Goal: Task Accomplishment & Management: Manage account settings

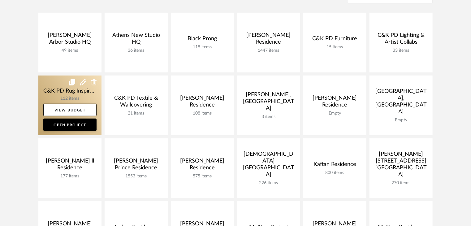
scroll to position [141, 0]
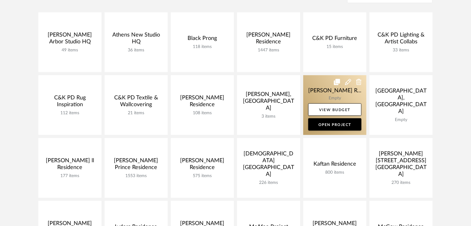
click at [330, 95] on link at bounding box center [334, 105] width 63 height 60
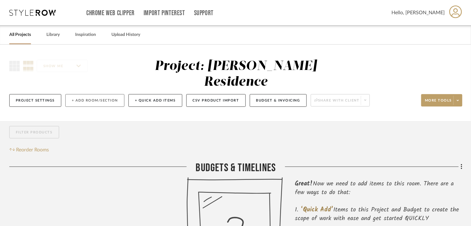
click at [86, 94] on button "+ Add Room/Section" at bounding box center [94, 100] width 59 height 13
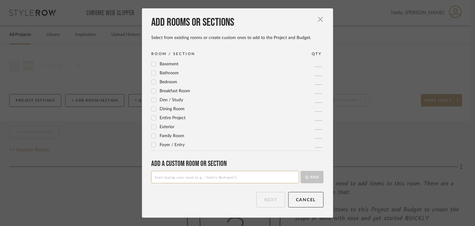
click at [200, 181] on input at bounding box center [225, 177] width 148 height 12
type input "101 Foyer,"
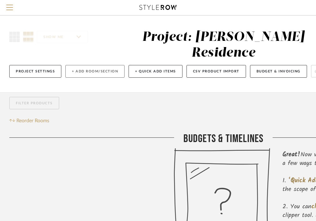
click at [72, 65] on button "+ Add Room/Section" at bounding box center [94, 71] width 59 height 13
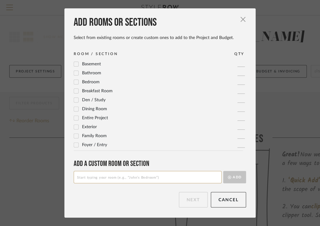
click at [98, 175] on input at bounding box center [148, 177] width 148 height 12
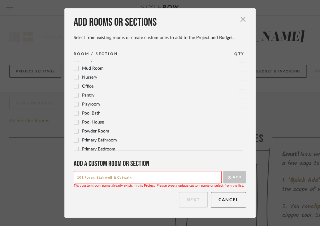
scroll to position [206, 0]
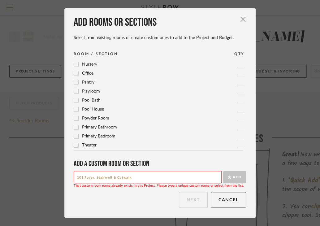
click at [131, 175] on input "101 Foyer, Stairwell & Catwalk" at bounding box center [148, 177] width 148 height 12
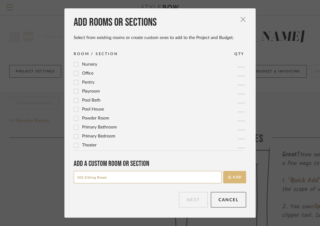
type input "102 Sitting Room"
click at [241, 180] on button "Add" at bounding box center [234, 177] width 23 height 12
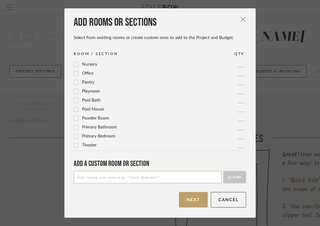
scroll to position [0, 0]
click at [108, 173] on input at bounding box center [148, 177] width 148 height 12
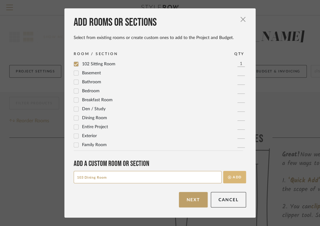
type input "103 Dining Room"
click at [230, 178] on button "Add" at bounding box center [234, 177] width 23 height 12
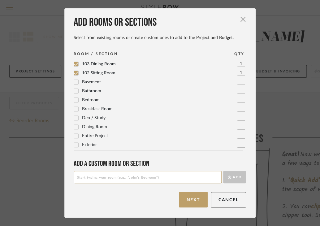
click at [134, 179] on input at bounding box center [148, 177] width 148 height 12
type input "104 Kitchen & Eat-In"
click at [228, 182] on button "Add" at bounding box center [234, 177] width 23 height 12
click at [144, 174] on input at bounding box center [148, 177] width 148 height 12
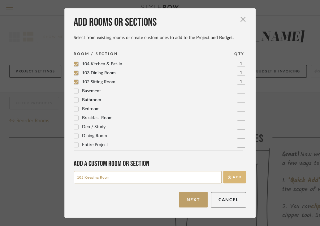
type input "105 Keeping Room"
click at [236, 175] on button "Add" at bounding box center [234, 177] width 23 height 12
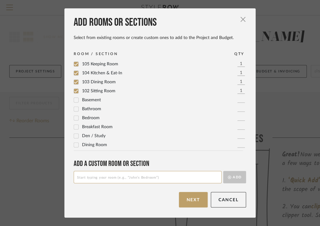
click at [90, 176] on input at bounding box center [148, 177] width 148 height 12
type input "106 Living Room"
click at [232, 174] on button "Add" at bounding box center [234, 177] width 23 height 12
click at [119, 174] on input at bounding box center [148, 177] width 148 height 12
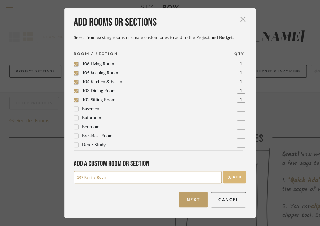
type input "107 Family Room"
click at [228, 175] on icon "submit" at bounding box center [229, 176] width 3 height 3
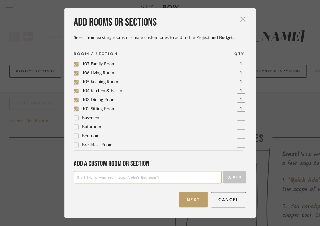
click at [131, 177] on input at bounding box center [148, 177] width 148 height 12
type input "108 Powder Room"
click at [233, 176] on button "Add" at bounding box center [234, 177] width 23 height 12
click at [143, 176] on input at bounding box center [148, 177] width 148 height 12
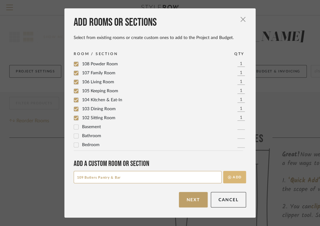
type input "109 Butlers Pantry & Bar"
click at [228, 173] on button "Add" at bounding box center [234, 177] width 23 height 12
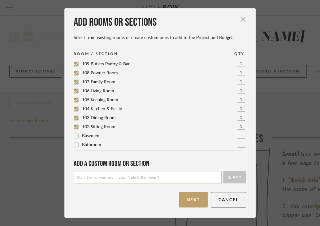
click at [140, 176] on input at bounding box center [148, 177] width 148 height 12
type input "110 Laundry Room"
click at [232, 180] on button "Add" at bounding box center [234, 177] width 23 height 12
click at [152, 176] on input at bounding box center [148, 177] width 148 height 12
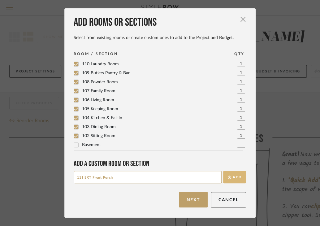
type input "111 EXT Front Porch"
click at [239, 181] on button "Add" at bounding box center [234, 177] width 23 height 12
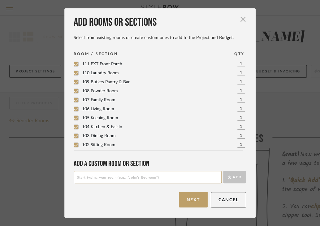
click at [95, 173] on input at bounding box center [148, 177] width 148 height 12
type input "112 EXT Back Patio & Kitchenette"
click at [226, 179] on button "Add" at bounding box center [234, 177] width 23 height 12
click at [140, 180] on input at bounding box center [148, 177] width 148 height 12
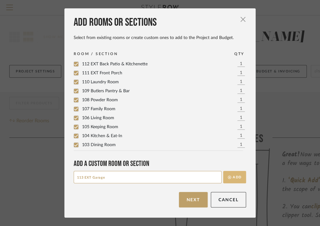
type input "113 EXT Garage"
click at [238, 178] on button "Add" at bounding box center [234, 177] width 23 height 12
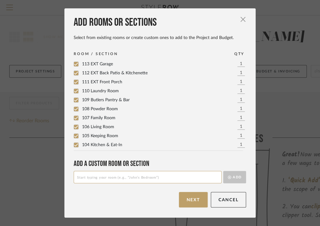
click at [149, 176] on input at bounding box center [148, 177] width 148 height 12
type input "201 Primary Bedroom & Closet"
click at [227, 182] on button "Add" at bounding box center [234, 177] width 23 height 12
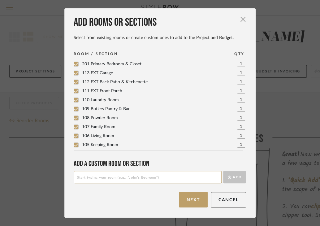
click at [129, 178] on input at bounding box center [148, 177] width 148 height 12
type input "202 Primary Bathroom"
click at [234, 175] on button "Add" at bounding box center [234, 177] width 23 height 12
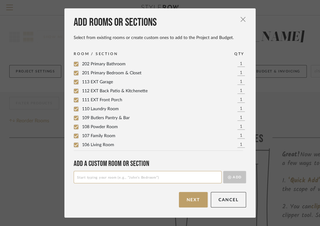
click at [151, 180] on input at bounding box center [148, 177] width 148 height 12
type input "203 [PERSON_NAME] Bedroom & Closet"
click at [223, 180] on button "Add" at bounding box center [234, 177] width 23 height 12
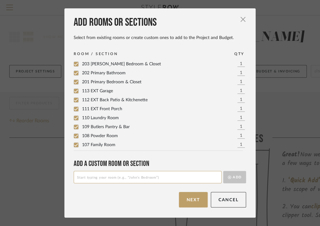
click at [141, 179] on input at bounding box center [148, 177] width 148 height 12
type input "204 Chase"
click at [223, 171] on button "Add" at bounding box center [234, 177] width 23 height 12
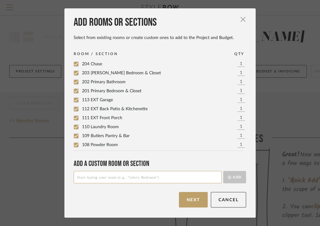
click at [97, 65] on span "204 Chase" at bounding box center [92, 64] width 20 height 4
click at [92, 66] on span "204 Chase" at bounding box center [92, 64] width 20 height 4
drag, startPoint x: 98, startPoint y: 66, endPoint x: 142, endPoint y: 62, distance: 43.8
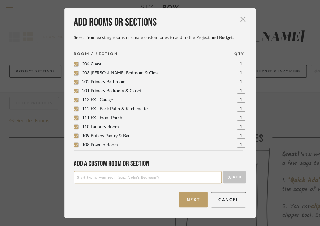
click at [142, 62] on div "204 Chase 1" at bounding box center [160, 64] width 172 height 7
click at [88, 62] on span "204 Chase" at bounding box center [92, 64] width 20 height 4
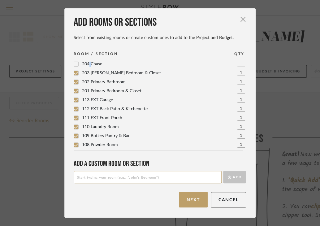
click at [88, 62] on span "204 Chase" at bounding box center [92, 64] width 20 height 4
click at [91, 63] on span "204 Chase" at bounding box center [92, 64] width 20 height 4
click at [97, 177] on input at bounding box center [148, 177] width 148 height 12
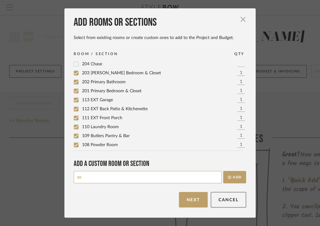
type input "2"
click at [78, 66] on label "204 Chase" at bounding box center [88, 64] width 28 height 5
click at [98, 181] on input at bounding box center [148, 177] width 148 height 12
type input "205 Guest Bedroom"
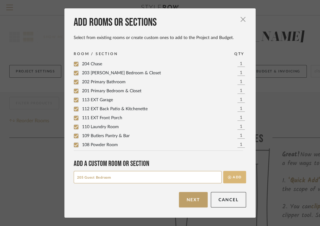
click at [228, 178] on icon "submit" at bounding box center [229, 176] width 3 height 3
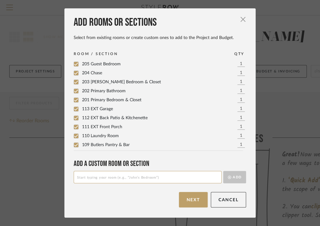
click at [144, 178] on input at bounding box center [148, 177] width 148 height 12
type input "L001 Stairwell"
click at [236, 176] on button "Add" at bounding box center [234, 177] width 23 height 12
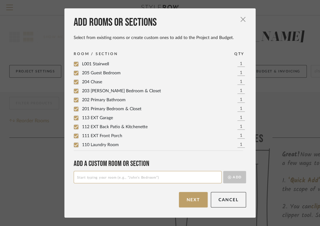
click at [156, 182] on input at bounding box center [148, 177] width 148 height 12
type input "L002 Powder Room"
click at [233, 180] on button "Add" at bounding box center [234, 177] width 23 height 12
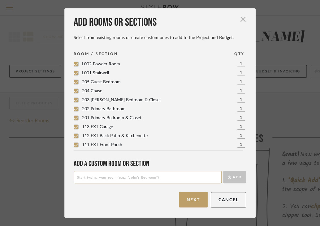
click at [143, 181] on input at bounding box center [148, 177] width 148 height 12
type input "L003 Game Room & Bar"
click at [235, 178] on button "Add" at bounding box center [234, 177] width 23 height 12
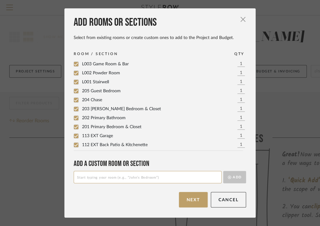
click at [77, 180] on input at bounding box center [148, 177] width 148 height 12
type input "L004 Home Theater"
click at [236, 176] on button "Add" at bounding box center [234, 177] width 23 height 12
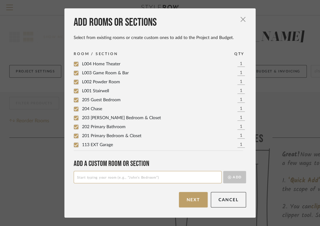
click at [147, 173] on input at bounding box center [148, 177] width 148 height 12
type input "B101 Party Barn"
click at [231, 175] on button "Add" at bounding box center [234, 177] width 23 height 12
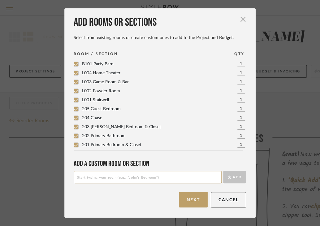
click at [132, 179] on input at bounding box center [148, 177] width 148 height 12
type input "B111 Guest Living Room"
click at [236, 173] on button "Add" at bounding box center [234, 177] width 23 height 12
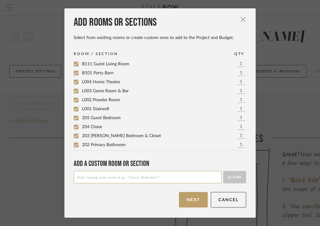
click at [169, 172] on input at bounding box center [148, 177] width 148 height 12
type input "v"
type input "B112 Guest Kitchen"
click at [231, 179] on button "Add" at bounding box center [234, 177] width 23 height 12
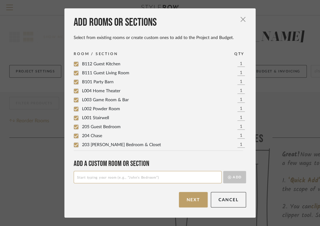
click at [148, 176] on input at bounding box center [148, 177] width 148 height 12
type input "B113 Laundry Room"
click at [226, 181] on button "Add" at bounding box center [234, 177] width 23 height 12
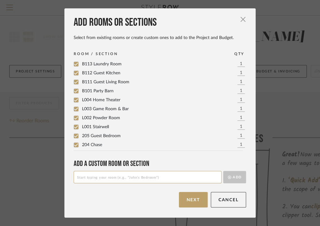
click at [84, 176] on input at bounding box center [148, 177] width 148 height 12
type input "B114 Guest Bathroom"
click at [229, 174] on button "Add" at bounding box center [234, 177] width 23 height 12
click at [127, 171] on input at bounding box center [148, 177] width 148 height 12
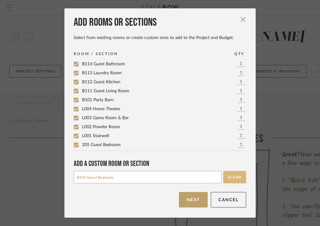
type input "B115 Guest Bedroom"
click at [228, 174] on button "Add" at bounding box center [234, 177] width 23 height 12
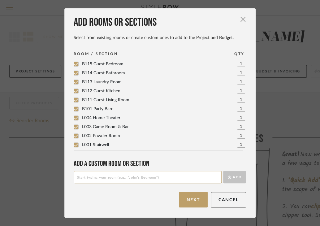
click at [132, 177] on input at bounding box center [148, 177] width 148 height 12
type input "B116 [PERSON_NAME]' Office"
click at [239, 172] on button "Add" at bounding box center [234, 177] width 23 height 12
click at [159, 175] on input at bounding box center [148, 177] width 148 height 12
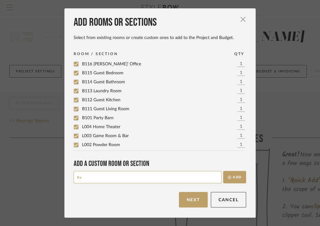
type input "K"
type input "B117 [PERSON_NAME] Office"
click at [232, 175] on button "Add" at bounding box center [234, 177] width 23 height 12
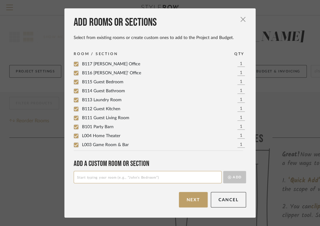
click at [100, 182] on input at bounding box center [148, 177] width 148 height 12
type input "B118 EXT Barn"
click at [223, 179] on button "Add" at bounding box center [234, 177] width 23 height 12
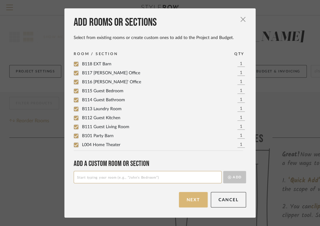
click at [182, 202] on button "Next" at bounding box center [193, 199] width 29 height 15
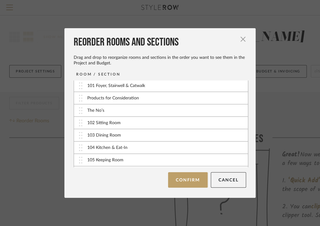
scroll to position [52, 0]
click at [79, 124] on img at bounding box center [80, 122] width 3 height 7
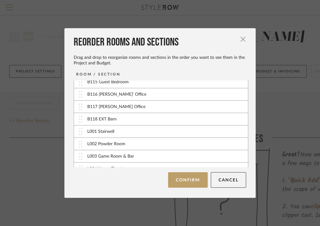
scroll to position [369, 0]
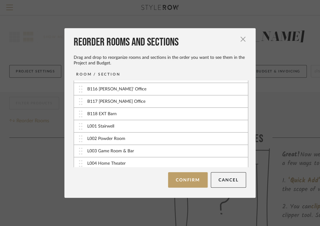
click at [156, 160] on div "L004 Home Theater" at bounding box center [161, 163] width 174 height 12
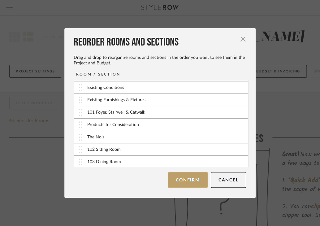
scroll to position [25, 0]
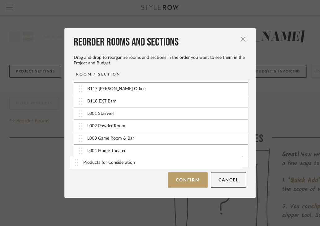
drag, startPoint x: 77, startPoint y: 124, endPoint x: 75, endPoint y: 163, distance: 38.7
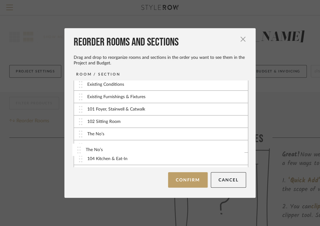
scroll to position [31, 0]
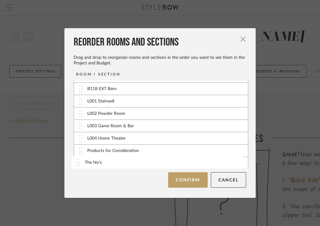
drag, startPoint x: 79, startPoint y: 132, endPoint x: 79, endPoint y: 164, distance: 31.6
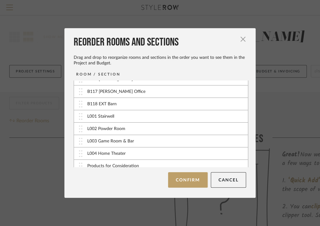
scroll to position [355, 0]
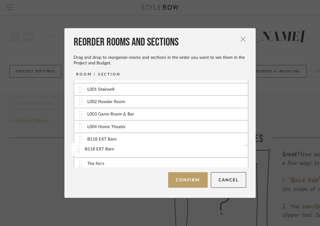
drag, startPoint x: 79, startPoint y: 103, endPoint x: 79, endPoint y: 152, distance: 48.9
drag, startPoint x: 80, startPoint y: 149, endPoint x: 79, endPoint y: 139, distance: 10.5
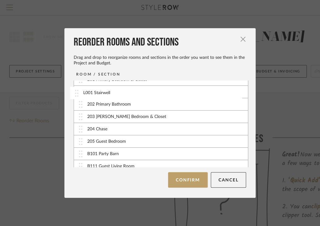
scroll to position [209, 0]
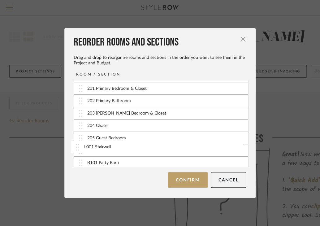
drag, startPoint x: 82, startPoint y: 118, endPoint x: 80, endPoint y: 151, distance: 33.1
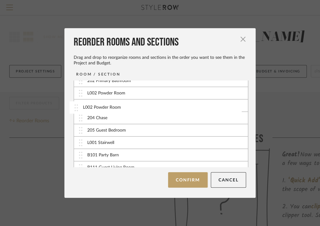
scroll to position [226, 0]
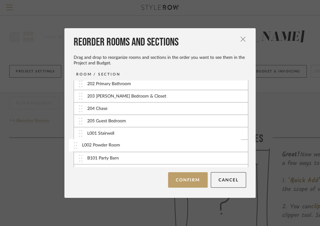
drag, startPoint x: 80, startPoint y: 124, endPoint x: 77, endPoint y: 146, distance: 21.6
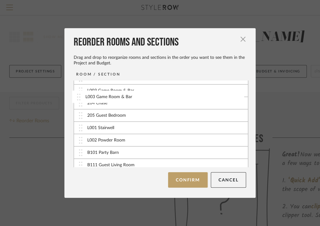
scroll to position [241, 0]
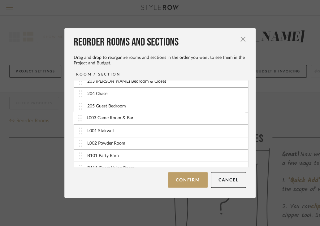
drag, startPoint x: 78, startPoint y: 135, endPoint x: 80, endPoint y: 119, distance: 15.5
drag, startPoint x: 79, startPoint y: 118, endPoint x: 78, endPoint y: 143, distance: 25.4
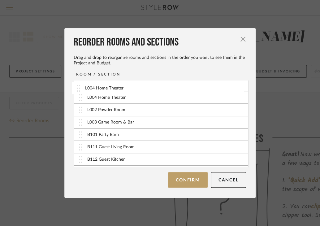
scroll to position [259, 0]
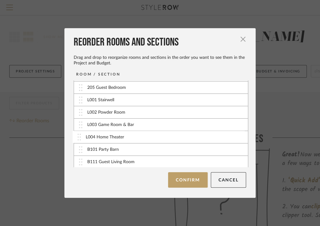
drag, startPoint x: 79, startPoint y: 127, endPoint x: 80, endPoint y: 138, distance: 11.8
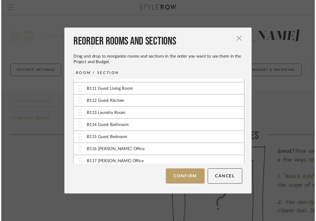
scroll to position [369, 0]
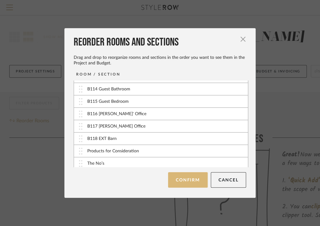
click at [188, 185] on button "Confirm" at bounding box center [187, 179] width 39 height 15
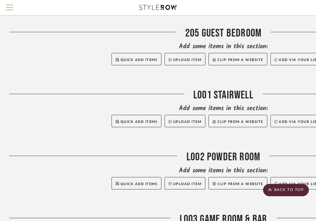
scroll to position [1397, 0]
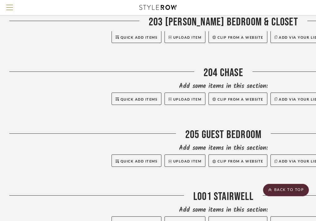
click at [222, 66] on div "204 Chase" at bounding box center [223, 74] width 428 height 16
drag, startPoint x: 222, startPoint y: 55, endPoint x: 270, endPoint y: 134, distance: 92.3
click at [270, 144] on div "Add some items in this section:" at bounding box center [223, 148] width 428 height 9
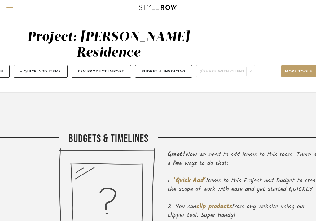
scroll to position [0, 130]
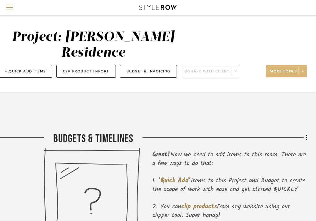
click at [305, 67] on span at bounding box center [302, 71] width 9 height 9
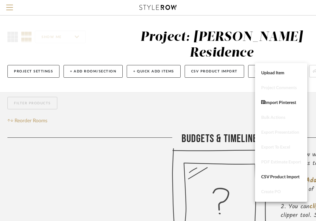
scroll to position [0, 0]
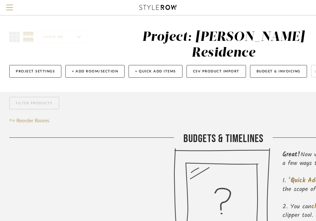
click at [41, 56] on div at bounding box center [158, 110] width 316 height 221
click at [44, 65] on button "Project Settings" at bounding box center [35, 71] width 52 height 13
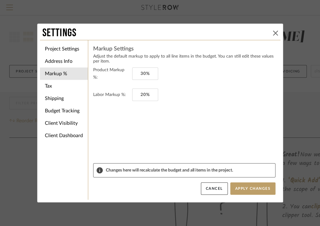
click at [276, 29] on button at bounding box center [275, 32] width 7 height 7
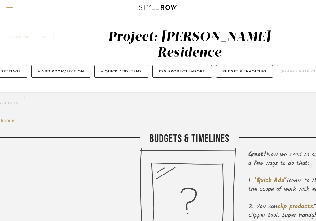
scroll to position [0, 34]
click at [71, 65] on button "+ Add Room/Section" at bounding box center [60, 71] width 59 height 13
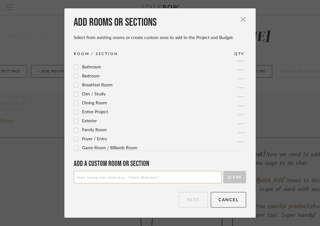
scroll to position [0, 0]
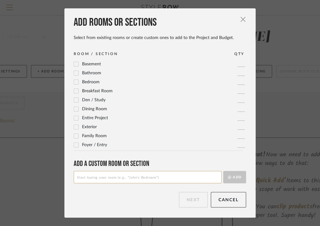
click at [194, 179] on input at bounding box center [148, 177] width 148 height 12
click at [239, 15] on span "button" at bounding box center [243, 19] width 12 height 12
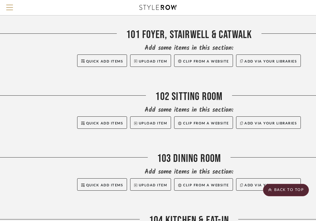
scroll to position [444, 34]
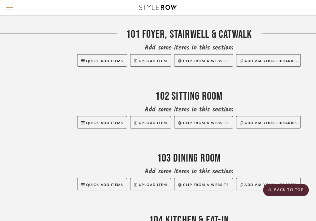
click at [183, 90] on div "102 Sitting Room" at bounding box center [189, 98] width 428 height 16
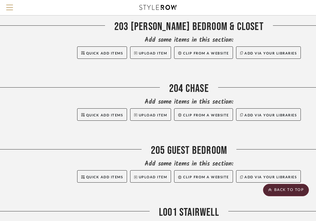
scroll to position [1381, 34]
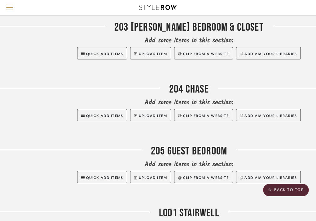
click at [193, 83] on div "204 Chase" at bounding box center [189, 91] width 428 height 16
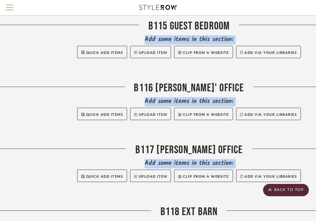
drag, startPoint x: 189, startPoint y: 72, endPoint x: 211, endPoint y: 208, distance: 137.5
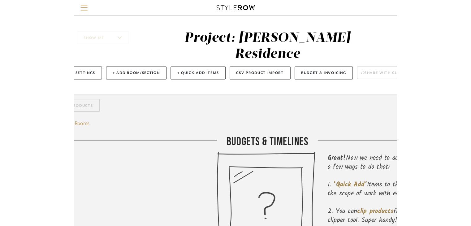
scroll to position [0, 0]
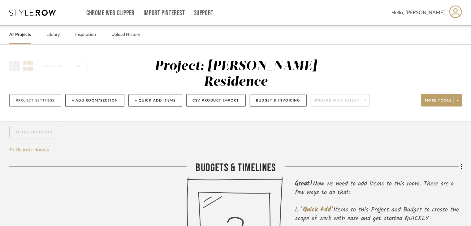
click at [36, 94] on button "Project Settings" at bounding box center [35, 100] width 52 height 13
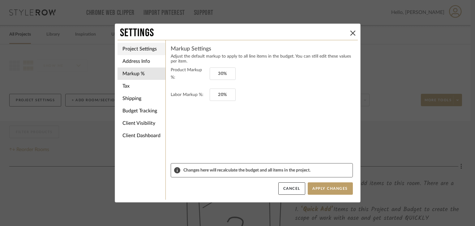
click at [139, 46] on li "Project Settings" at bounding box center [142, 49] width 48 height 12
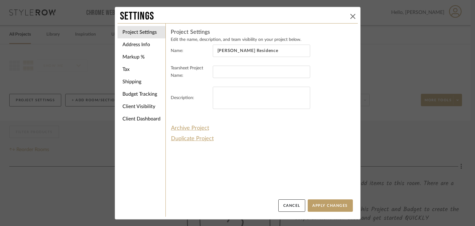
click at [320, 14] on icon at bounding box center [353, 16] width 5 height 5
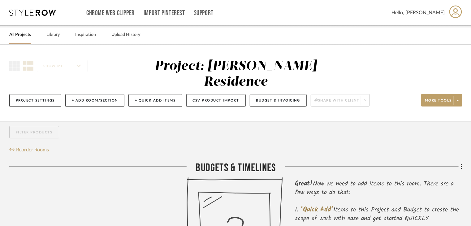
click at [31, 128] on div "Filter Products Reorder Rooms" at bounding box center [37, 140] width 56 height 28
click at [28, 146] on span "Reorder Rooms" at bounding box center [32, 149] width 33 height 7
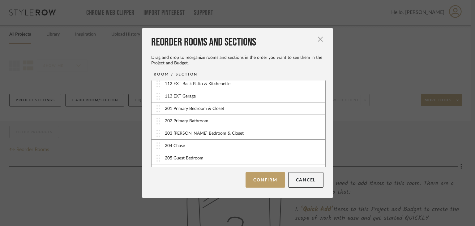
scroll to position [189, 0]
click at [157, 145] on img at bounding box center [158, 145] width 3 height 7
click at [200, 143] on div "204 Chase" at bounding box center [239, 145] width 174 height 12
drag, startPoint x: 200, startPoint y: 143, endPoint x: 175, endPoint y: 144, distance: 24.8
click at [175, 144] on div "204 Chase" at bounding box center [175, 145] width 20 height 6
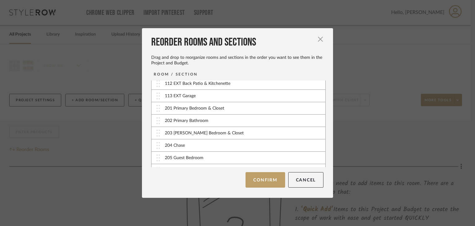
click at [175, 144] on div "204 Chase" at bounding box center [175, 145] width 20 height 6
click at [185, 144] on div "204 Chase" at bounding box center [239, 145] width 174 height 12
click at [297, 177] on button "Cancel" at bounding box center [306, 179] width 36 height 15
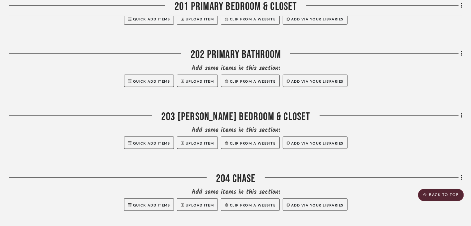
scroll to position [1321, 0]
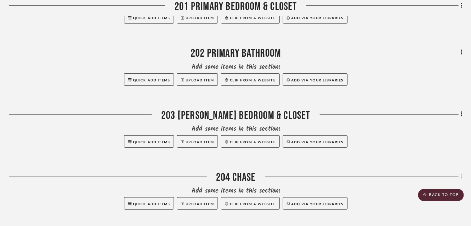
click at [320, 174] on icon at bounding box center [461, 176] width 1 height 5
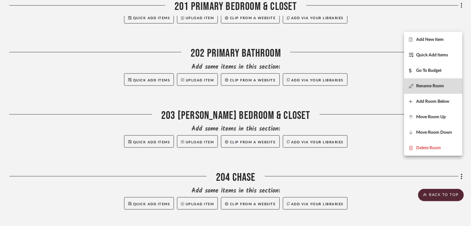
click at [320, 91] on button "Rename Room" at bounding box center [433, 85] width 58 height 15
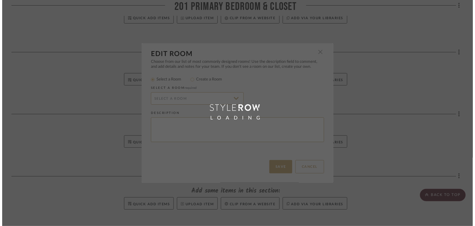
scroll to position [0, 0]
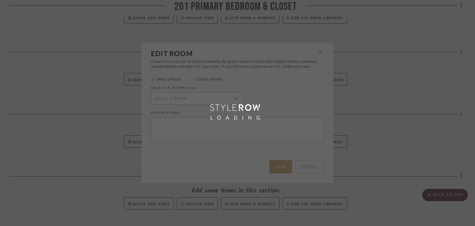
radio input "false"
radio input "true"
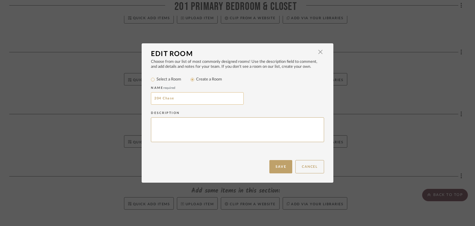
click at [182, 96] on input "204 Chase" at bounding box center [197, 98] width 93 height 12
type input "204 [PERSON_NAME] Bathroom"
click at [273, 170] on button "Save" at bounding box center [280, 166] width 23 height 13
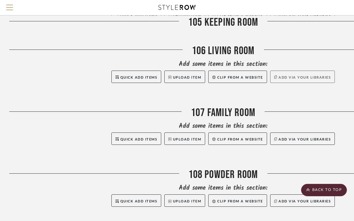
scroll to position [738, 0]
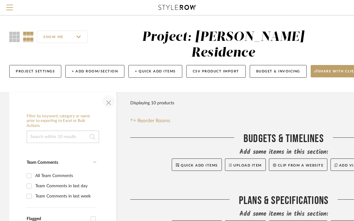
click at [106, 94] on span "button" at bounding box center [108, 101] width 15 height 15
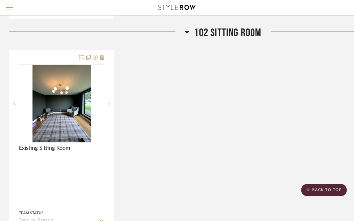
scroll to position [925, 0]
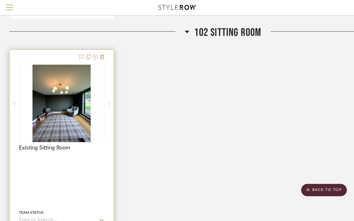
click at [110, 101] on sr-next-btn at bounding box center [108, 103] width 9 height 4
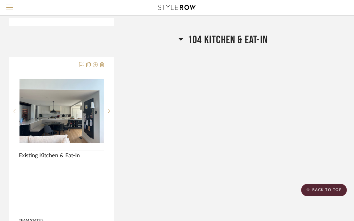
scroll to position [1543, 0]
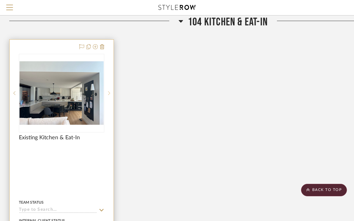
click at [111, 78] on div at bounding box center [108, 93] width 9 height 79
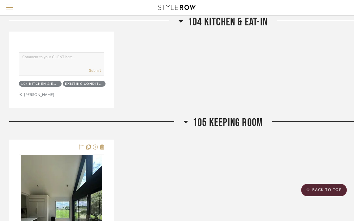
scroll to position [1793, 0]
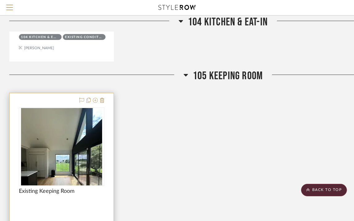
click at [72, 188] on div "Existing Keeping Room" at bounding box center [61, 195] width 85 height 14
click at [0, 0] on div at bounding box center [0, 0] width 0 height 0
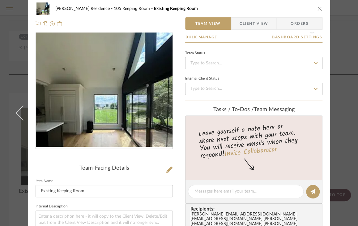
scroll to position [0, 0]
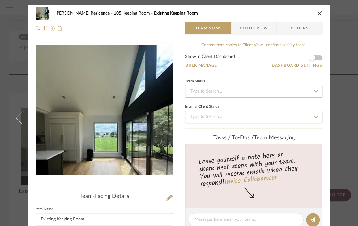
click at [50, 29] on icon at bounding box center [52, 28] width 5 height 5
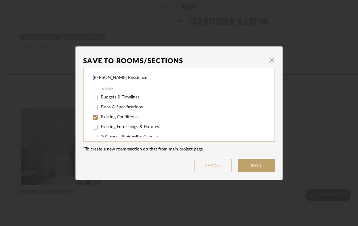
click at [212, 165] on button "Cancel" at bounding box center [213, 165] width 37 height 13
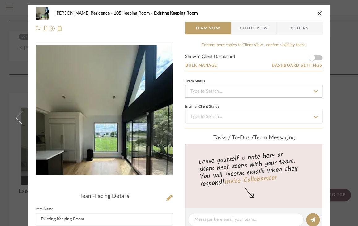
click at [129, 200] on div "Team-Facing Details" at bounding box center [104, 196] width 137 height 7
click at [168, 195] on icon at bounding box center [169, 198] width 6 height 6
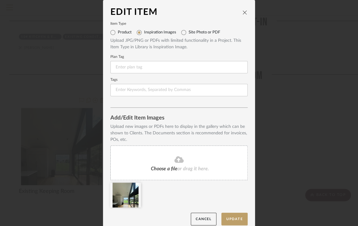
scroll to position [6, 0]
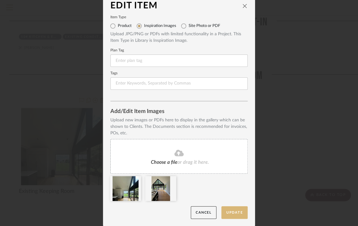
click at [226, 214] on button "Update" at bounding box center [235, 212] width 26 height 13
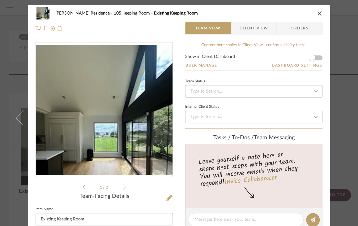
click at [124, 185] on div "1 / 2" at bounding box center [104, 116] width 137 height 149
click at [123, 187] on icon at bounding box center [124, 187] width 3 height 6
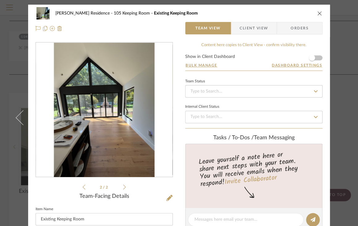
click at [319, 14] on icon "close" at bounding box center [319, 13] width 5 height 5
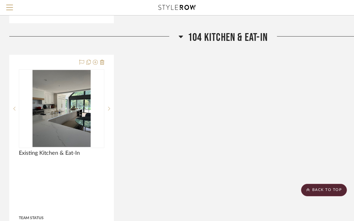
scroll to position [1527, 0]
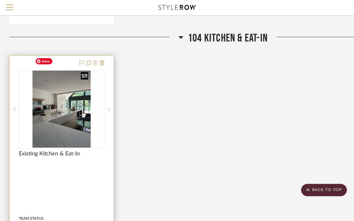
click at [55, 106] on img "1" at bounding box center [61, 109] width 58 height 77
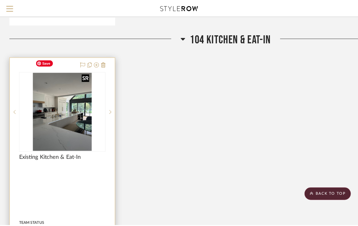
scroll to position [0, 0]
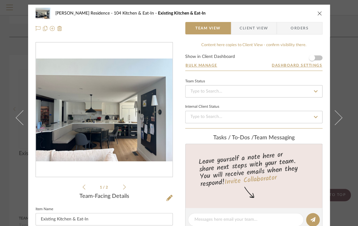
click at [123, 188] on icon at bounding box center [124, 187] width 3 height 6
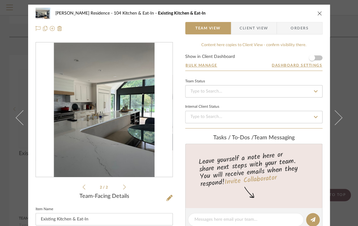
click at [320, 11] on icon "close" at bounding box center [319, 13] width 5 height 5
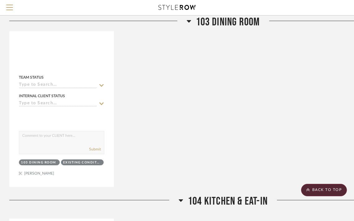
scroll to position [1364, 0]
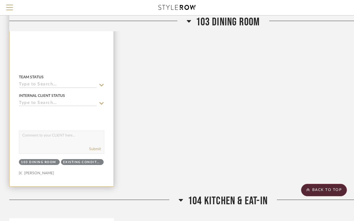
click at [95, 166] on div at bounding box center [62, 50] width 104 height 272
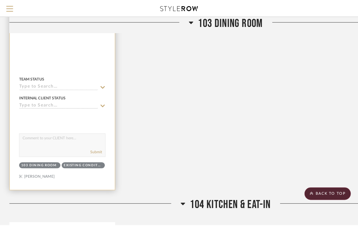
scroll to position [0, 0]
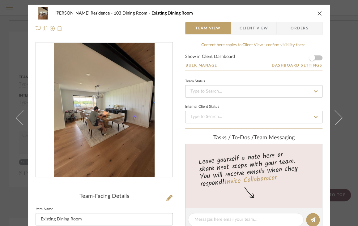
click at [318, 13] on icon "close" at bounding box center [319, 13] width 5 height 5
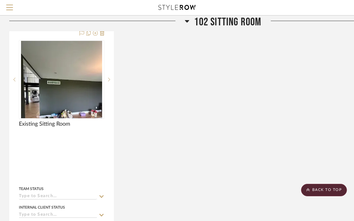
scroll to position [869, 0]
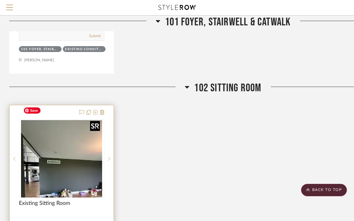
click at [70, 165] on img "1" at bounding box center [61, 158] width 81 height 77
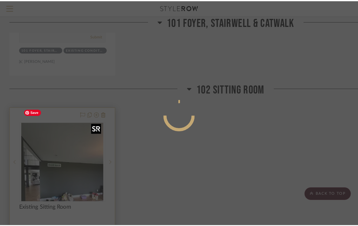
scroll to position [0, 0]
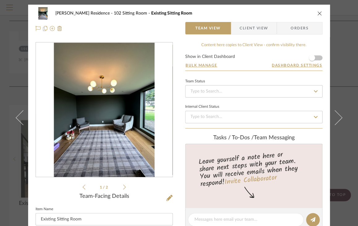
click at [123, 187] on icon at bounding box center [124, 187] width 3 height 6
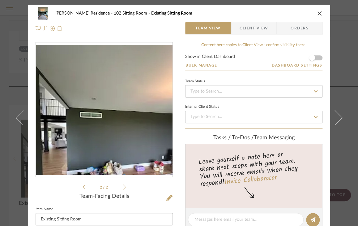
click at [315, 16] on div "DeLacey Residence 102 Sitting Room Existing Sitting Room" at bounding box center [179, 13] width 287 height 12
click at [317, 15] on icon "close" at bounding box center [319, 13] width 5 height 5
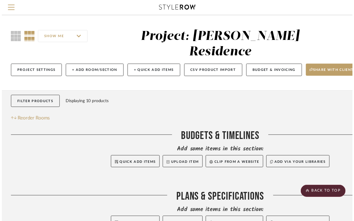
scroll to position [869, 0]
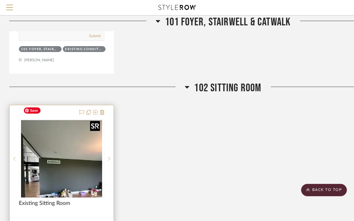
click at [69, 155] on img "1" at bounding box center [61, 158] width 81 height 77
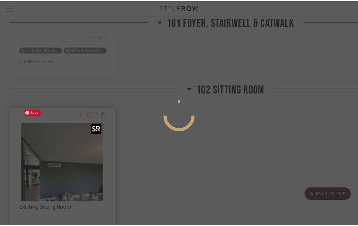
scroll to position [0, 0]
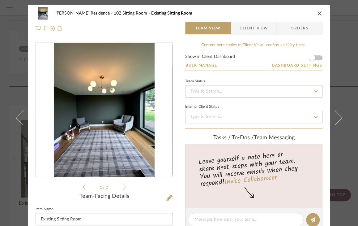
click at [123, 187] on icon at bounding box center [124, 186] width 3 height 5
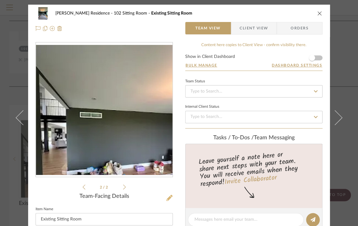
click at [167, 199] on icon at bounding box center [169, 198] width 6 height 6
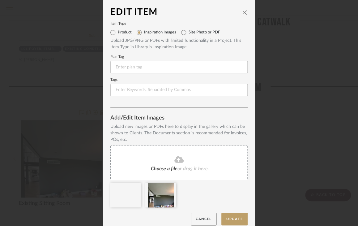
scroll to position [6, 0]
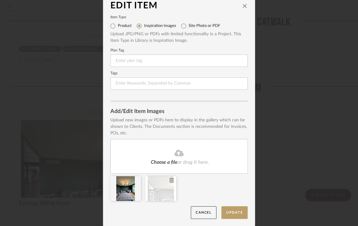
click at [172, 180] on div at bounding box center [160, 188] width 31 height 25
click at [170, 180] on icon at bounding box center [172, 180] width 4 height 5
click at [226, 212] on button "Update" at bounding box center [235, 212] width 26 height 13
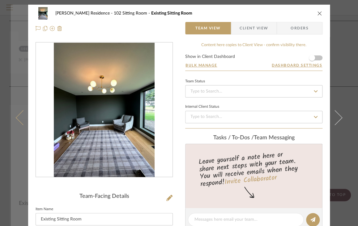
click at [15, 26] on button at bounding box center [19, 118] width 17 height 226
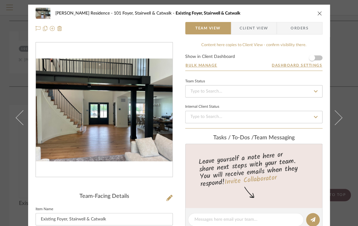
click at [318, 15] on icon "close" at bounding box center [319, 13] width 5 height 5
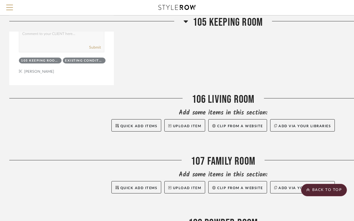
scroll to position [2106, 0]
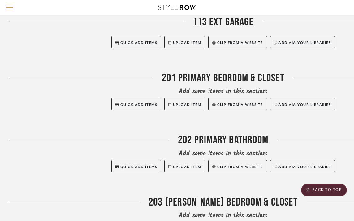
scroll to position [3074, 0]
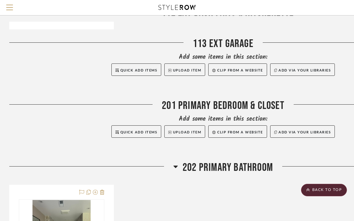
scroll to position [4019, 0]
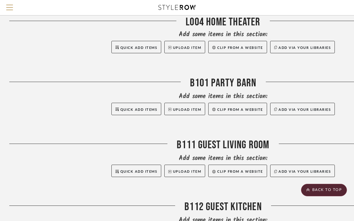
scroll to position [5805, 0]
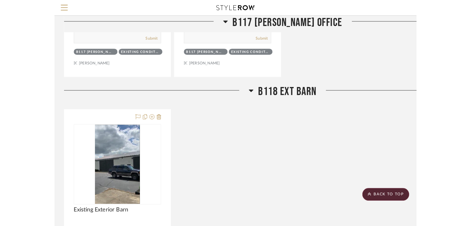
scroll to position [8178, 0]
